Goal: Find specific page/section: Find specific page/section

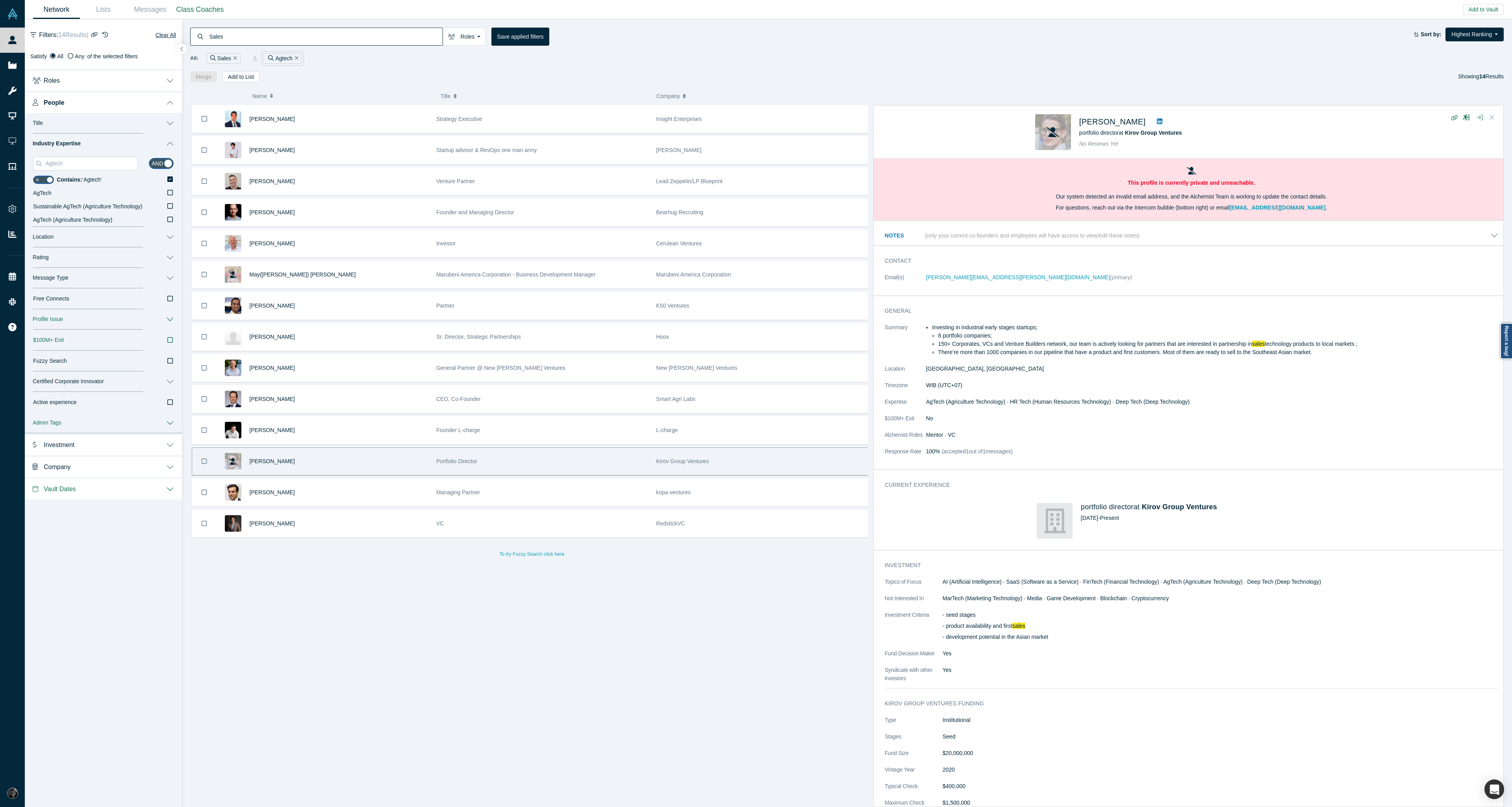
click at [1495, 118] on button "Close" at bounding box center [1492, 118] width 12 height 13
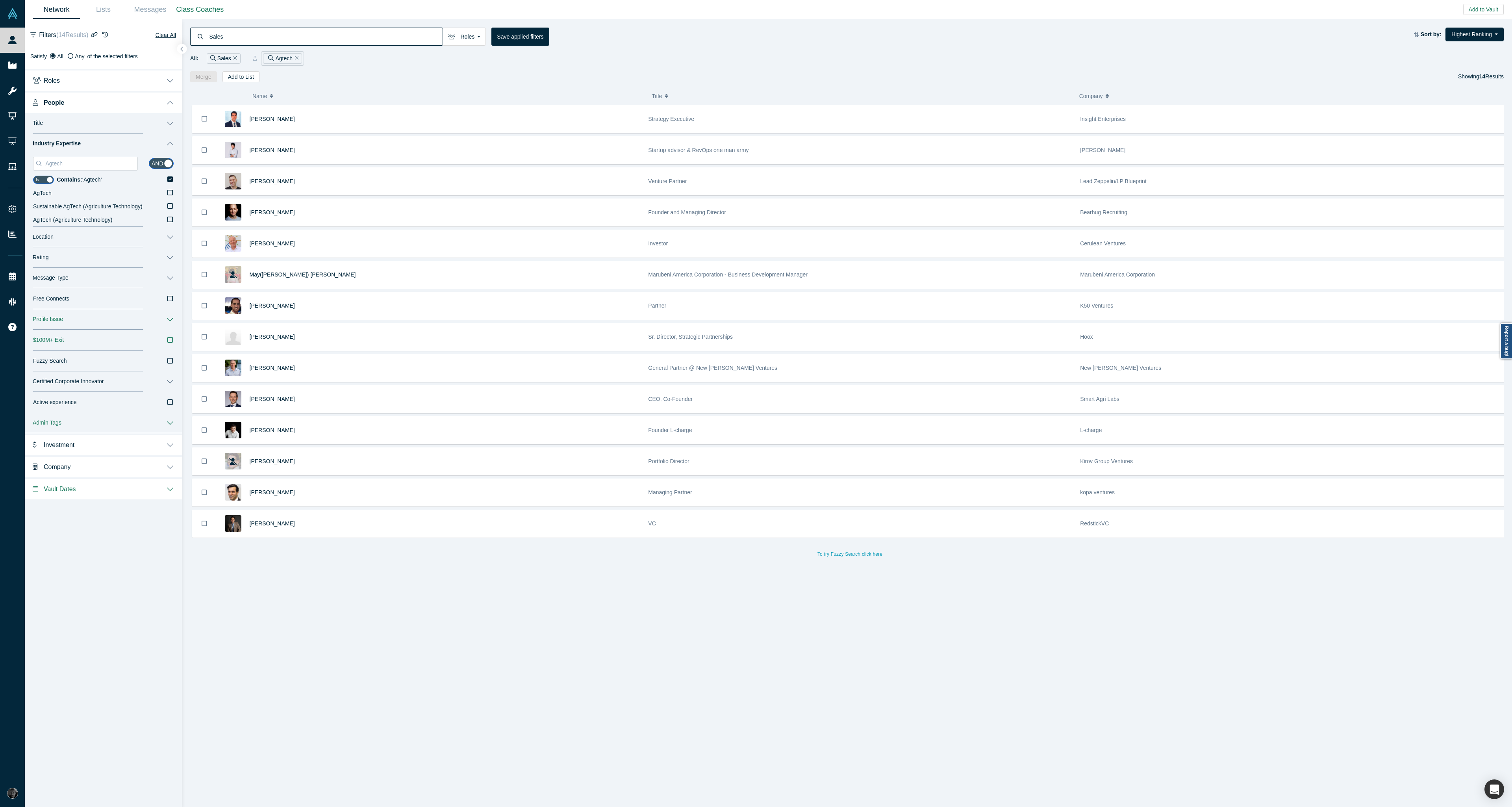
click at [236, 56] on icon "Remove Filter" at bounding box center [235, 58] width 3 height 3
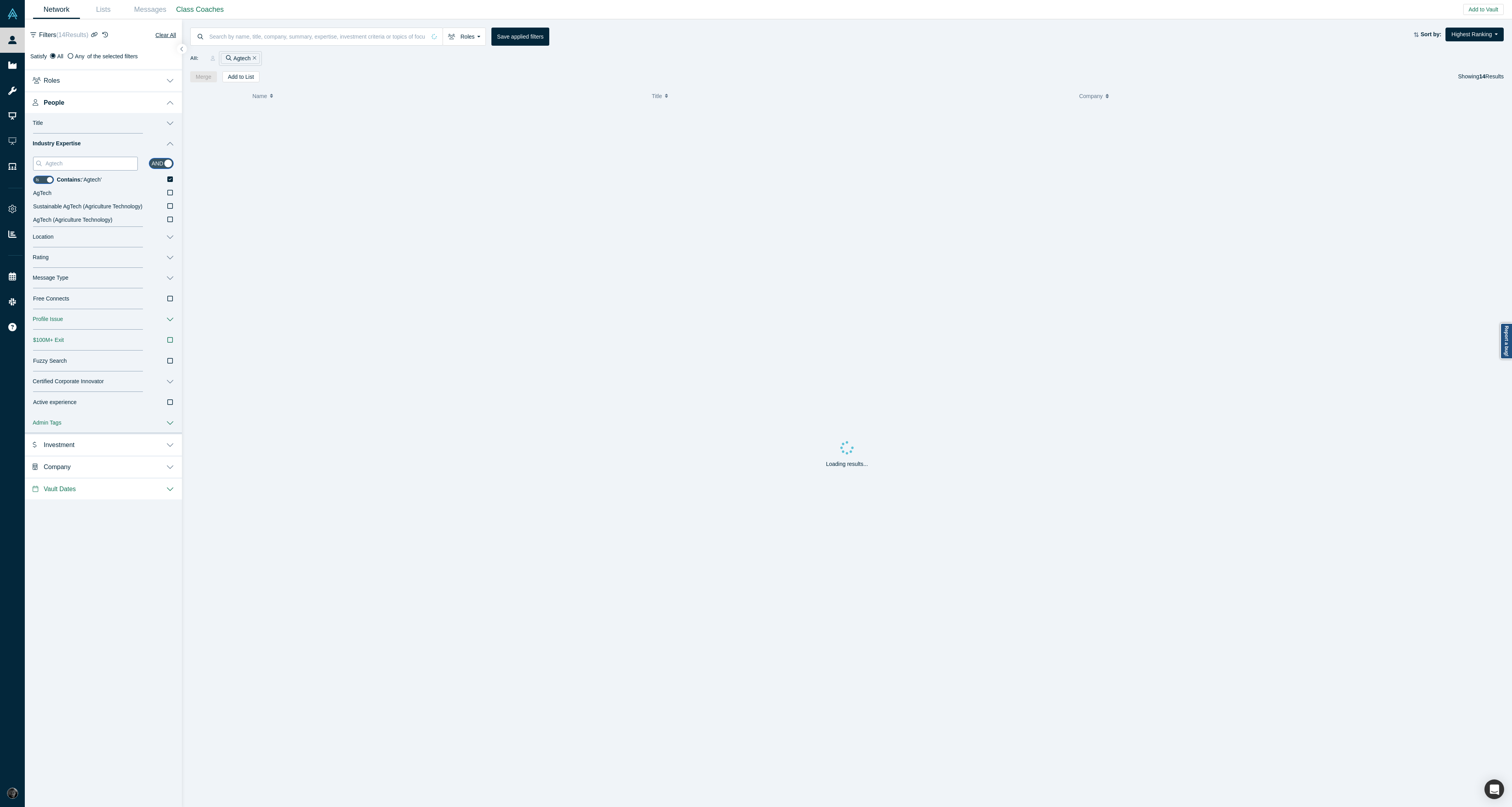
click at [78, 164] on input "Agtech" at bounding box center [91, 163] width 93 height 10
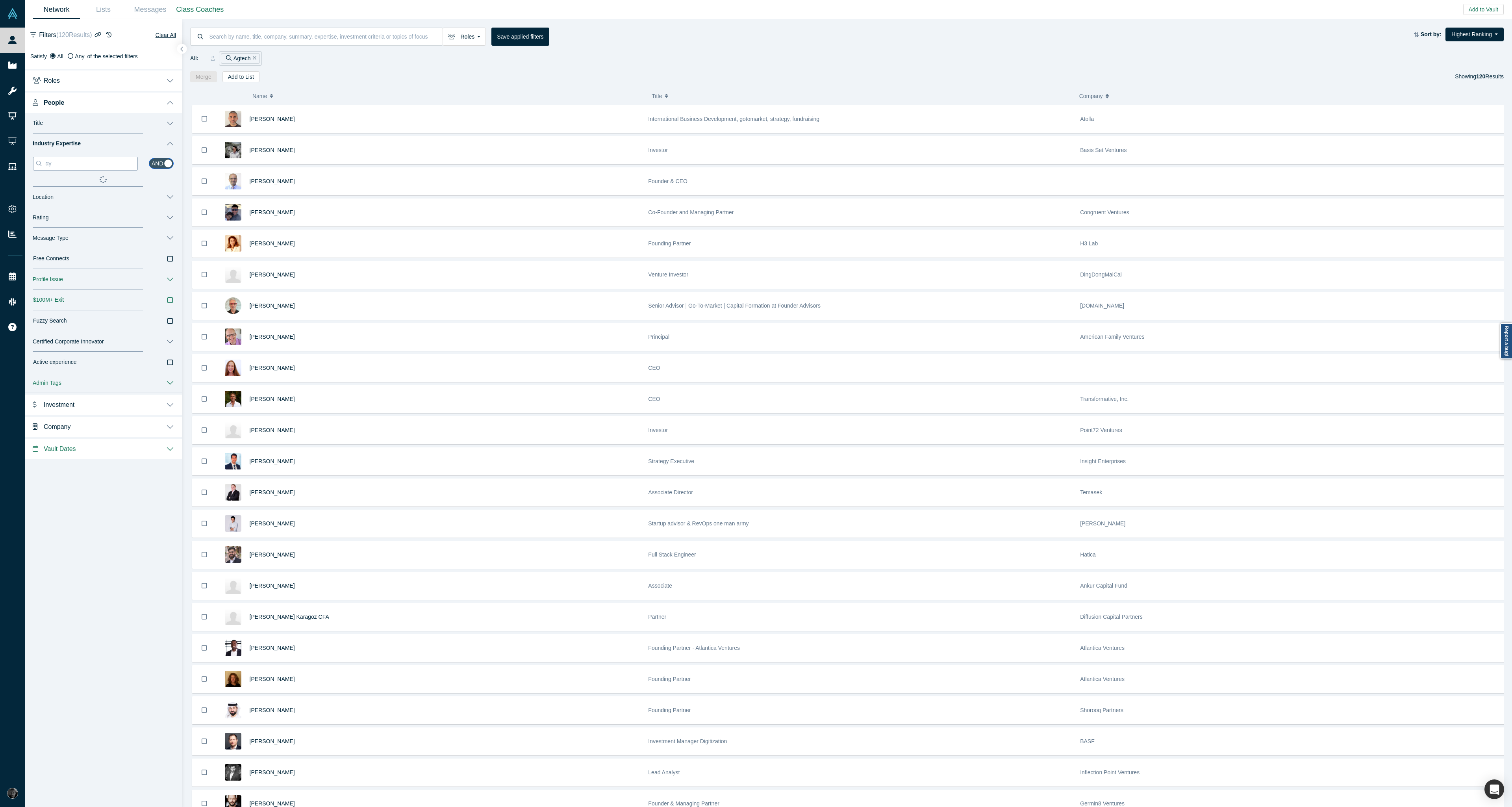
type input "α"
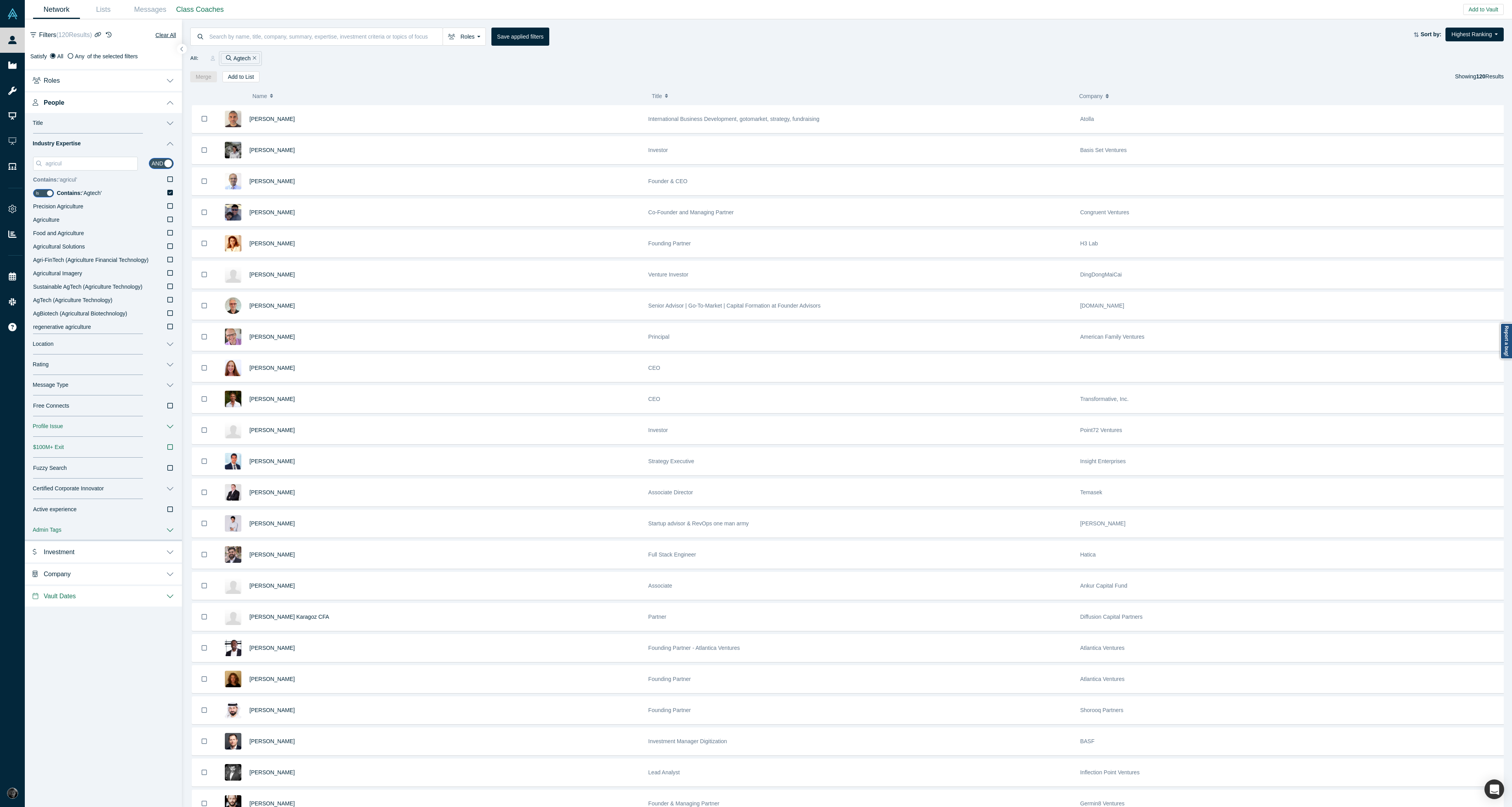
type input "agricul"
click at [171, 179] on icon at bounding box center [170, 179] width 5 height 6
click at [0, 0] on input "Contains: ‘ agricul ’" at bounding box center [0, 0] width 0 height 0
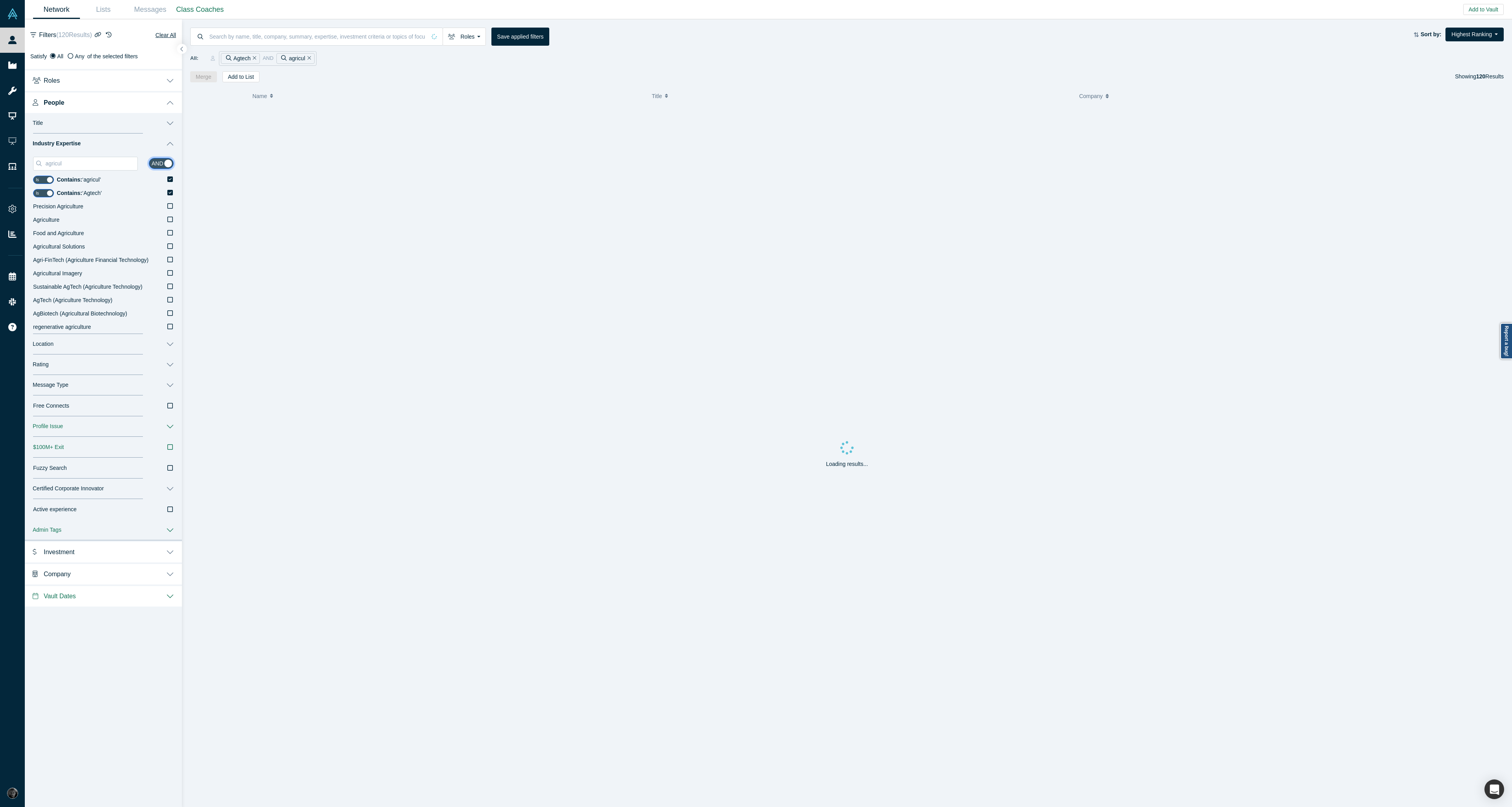
click at [162, 163] on input "checkbox" at bounding box center [161, 163] width 25 height 11
checkbox input "false"
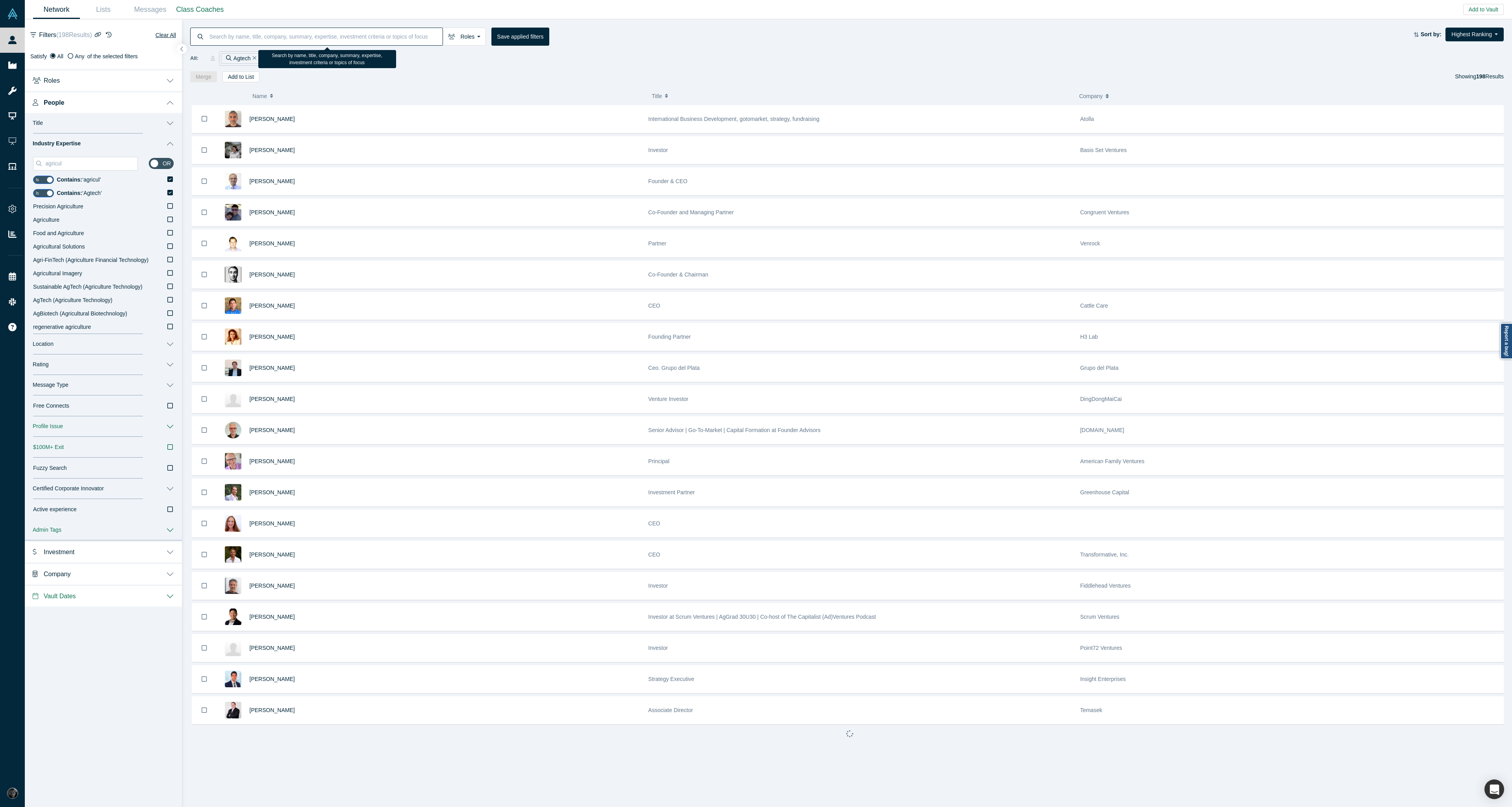
click at [283, 32] on input at bounding box center [325, 36] width 234 height 19
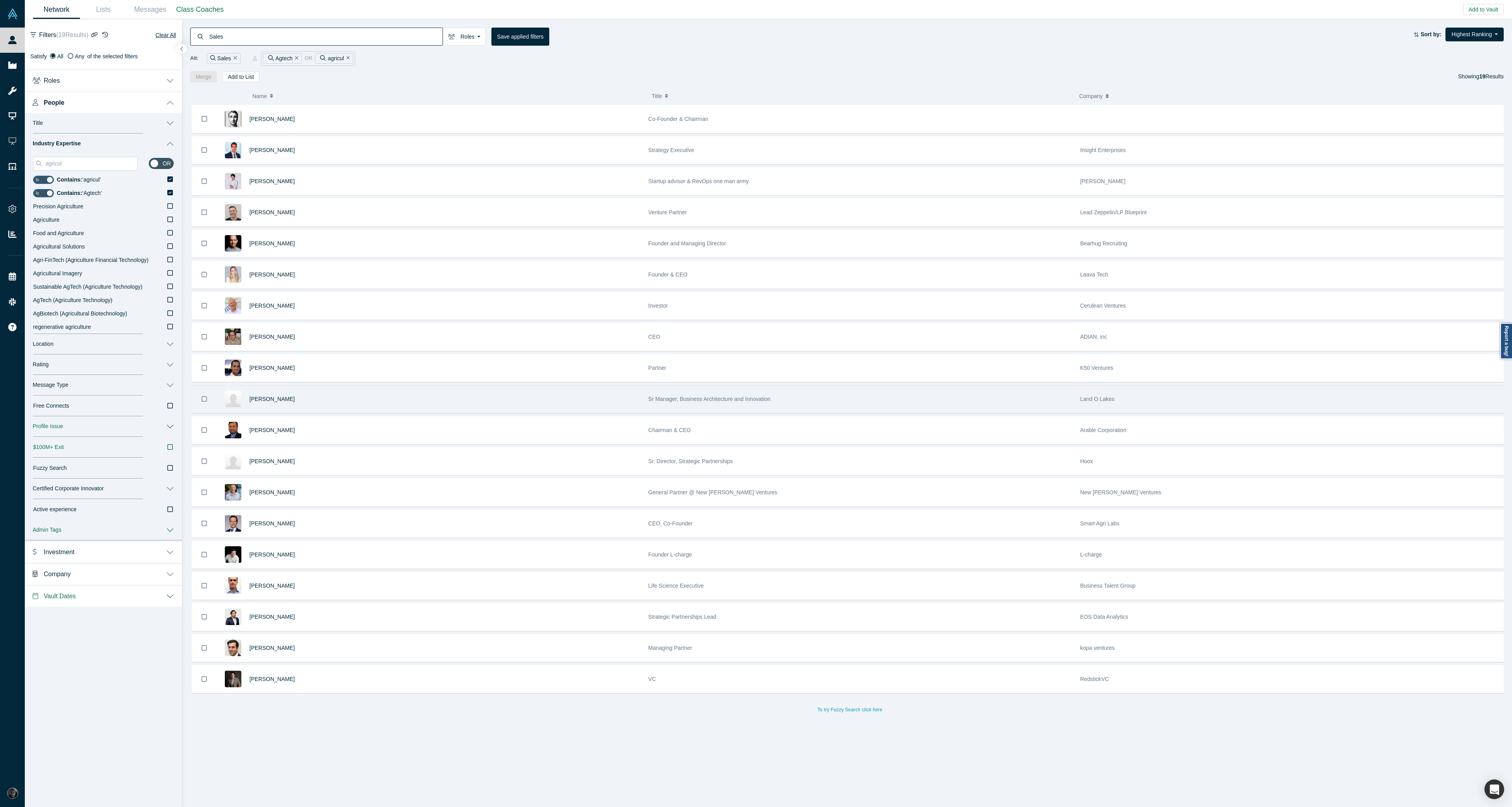
type input "Sales"
click at [441, 390] on div "[PERSON_NAME]" at bounding box center [444, 399] width 391 height 27
